Goal: Transaction & Acquisition: Purchase product/service

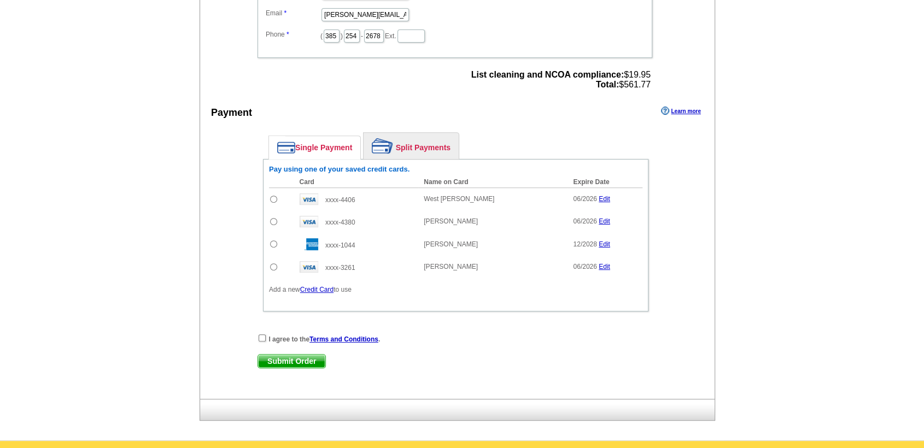
scroll to position [439, 0]
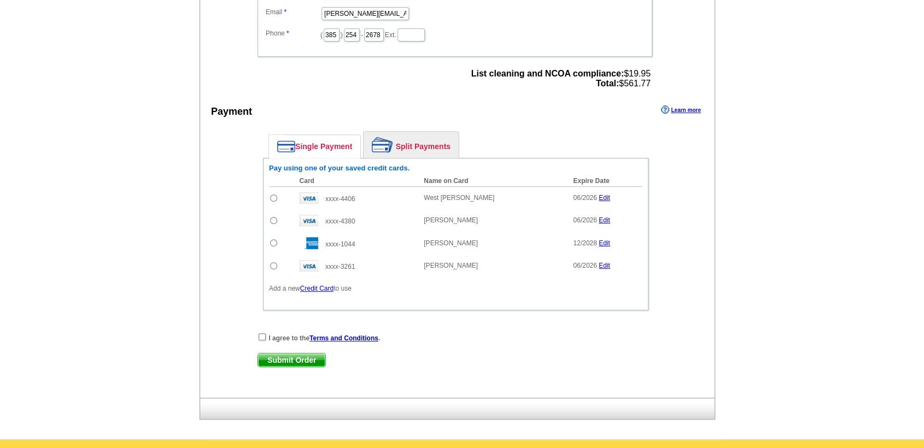
click at [274, 219] on input "radio" at bounding box center [273, 220] width 7 height 7
radio input "true"
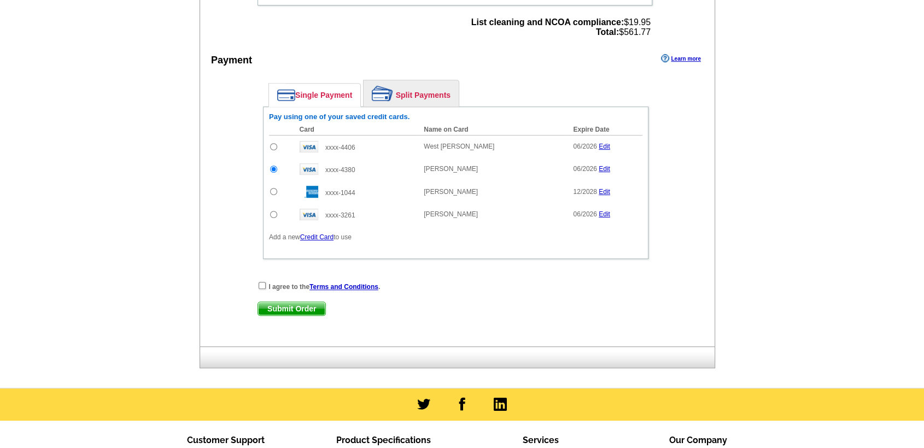
scroll to position [492, 0]
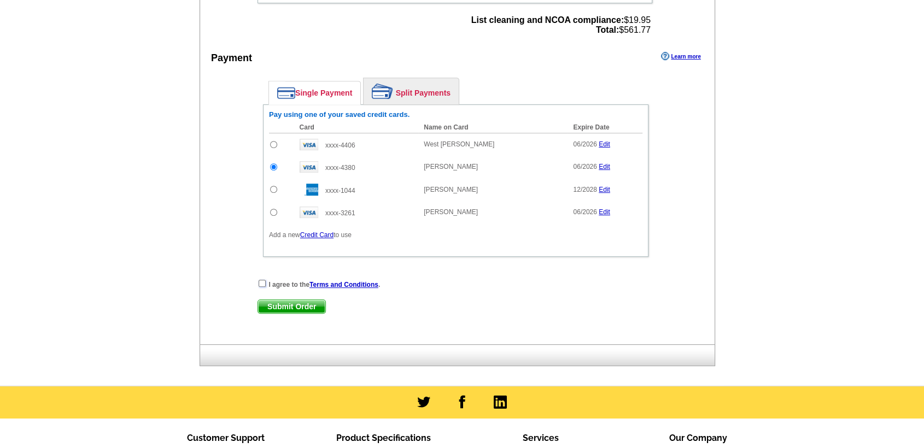
click at [260, 281] on input "checkbox" at bounding box center [262, 283] width 7 height 7
checkbox input "true"
click at [283, 304] on span "Submit Order" at bounding box center [291, 306] width 67 height 13
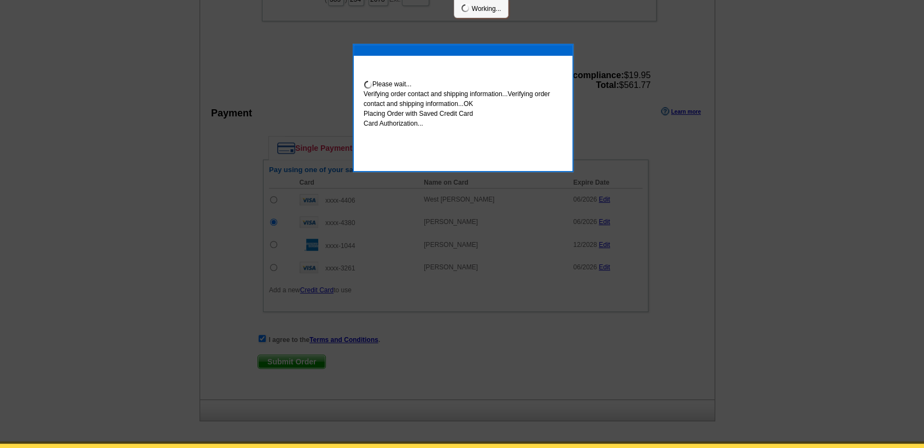
scroll to position [488, 0]
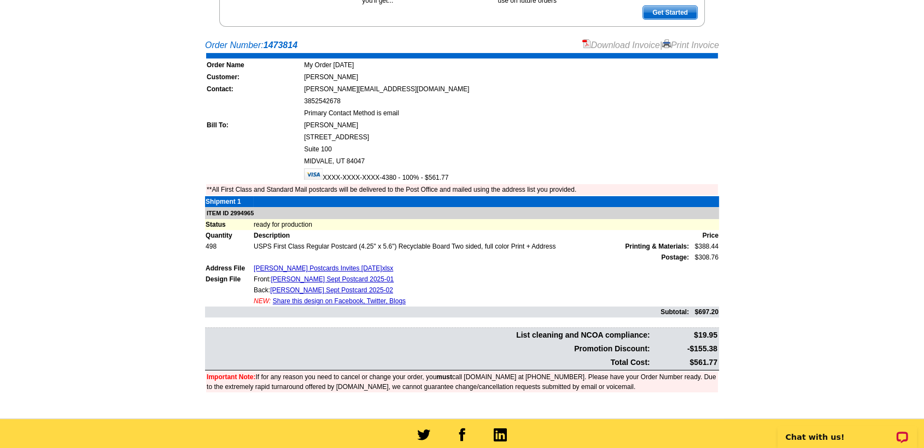
scroll to position [201, 0]
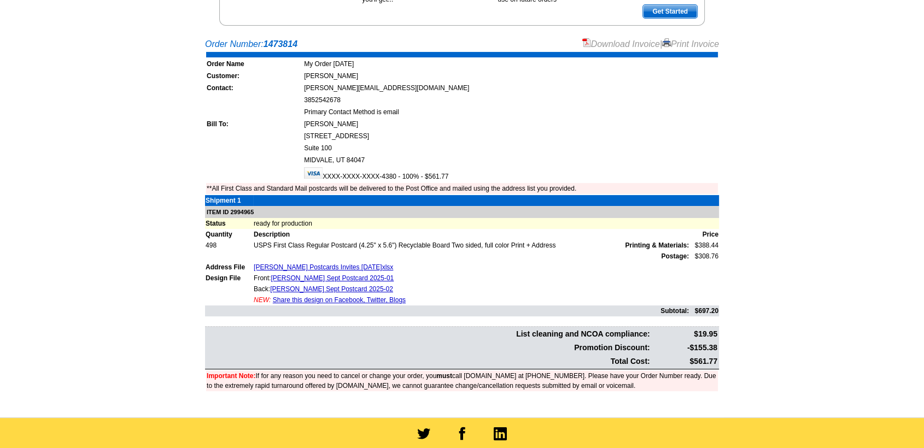
click at [753, 85] on main "Order Number: 1473814 Download Invoice | Print Invoice Order Name My Order 2025…" at bounding box center [462, 225] width 924 height 386
